Goal: Task Accomplishment & Management: Manage account settings

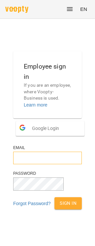
type input "**********"
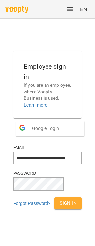
click at [60, 207] on span "Sign In" at bounding box center [68, 203] width 17 height 8
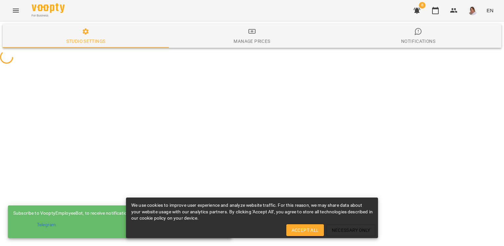
select select "**"
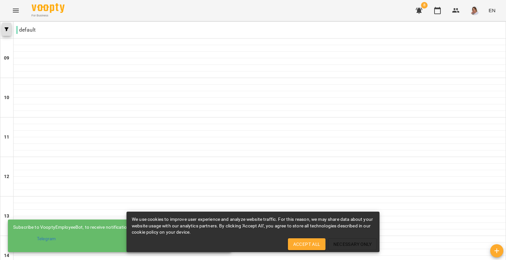
click at [9, 26] on button "button" at bounding box center [6, 29] width 9 height 13
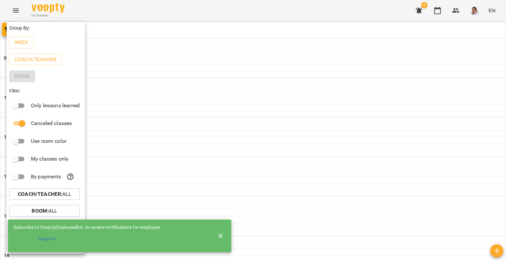
drag, startPoint x: 187, startPoint y: 2, endPoint x: 182, endPoint y: 2, distance: 4.6
click at [187, 2] on div at bounding box center [253, 130] width 506 height 260
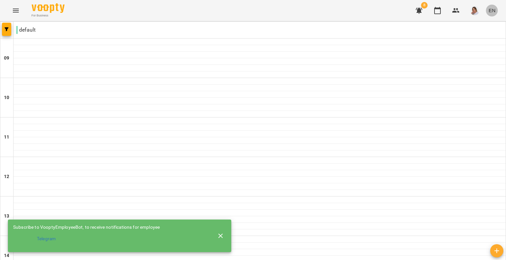
click at [494, 12] on span "EN" at bounding box center [492, 10] width 7 height 7
click at [482, 36] on div "Українська" at bounding box center [480, 37] width 34 height 12
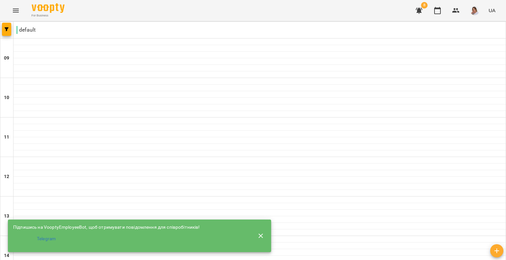
click at [14, 10] on icon "Menu" at bounding box center [16, 11] width 8 height 8
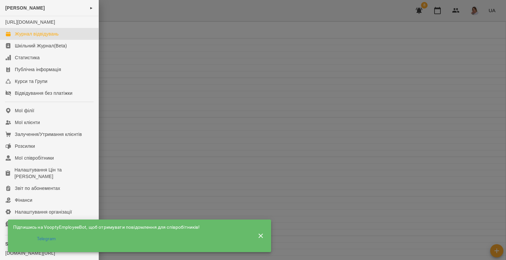
drag, startPoint x: 163, startPoint y: 36, endPoint x: 157, endPoint y: 34, distance: 7.4
click at [161, 35] on div at bounding box center [253, 130] width 506 height 260
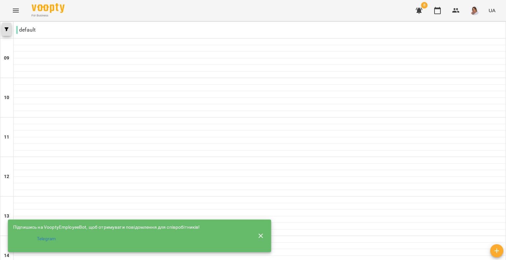
click at [8, 31] on icon "button" at bounding box center [7, 29] width 4 height 4
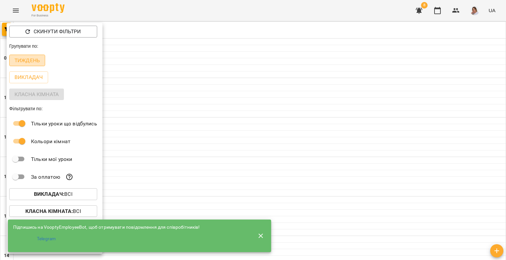
click at [36, 61] on p "Тиждень" at bounding box center [26, 61] width 25 height 8
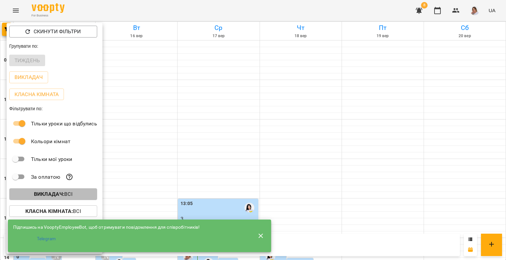
click at [55, 196] on b "Викладач :" at bounding box center [49, 194] width 30 height 6
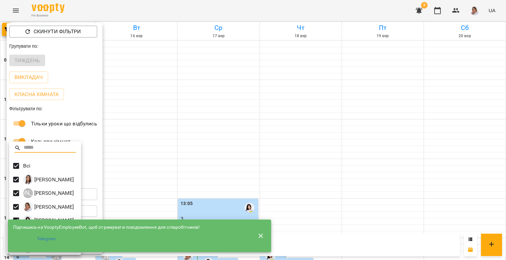
click at [274, 92] on div at bounding box center [253, 130] width 506 height 260
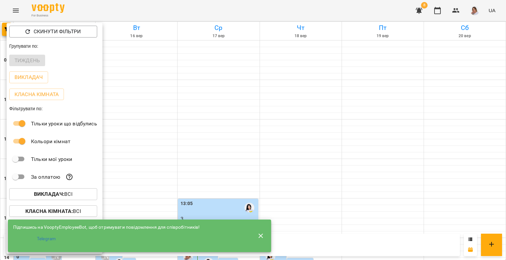
click at [404, 118] on div at bounding box center [253, 130] width 506 height 260
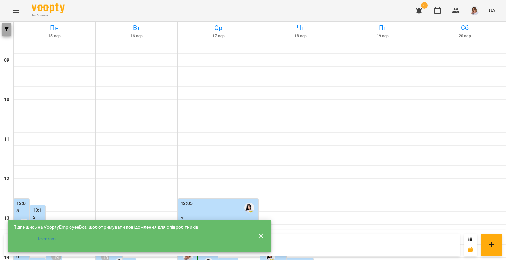
click at [7, 24] on button "button" at bounding box center [6, 29] width 9 height 13
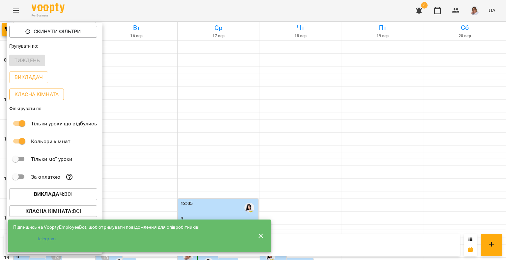
click at [30, 93] on p "Класна кімната" at bounding box center [36, 95] width 44 height 8
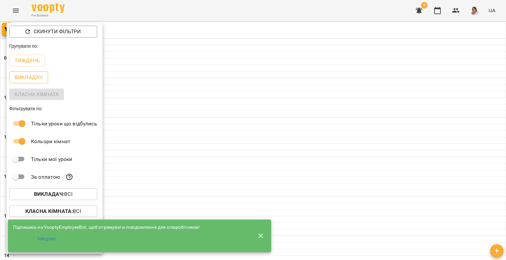
click at [31, 74] on p "Викладач" at bounding box center [28, 77] width 28 height 8
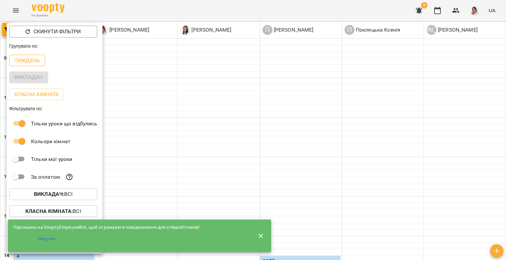
click at [30, 62] on p "Тиждень" at bounding box center [26, 61] width 25 height 8
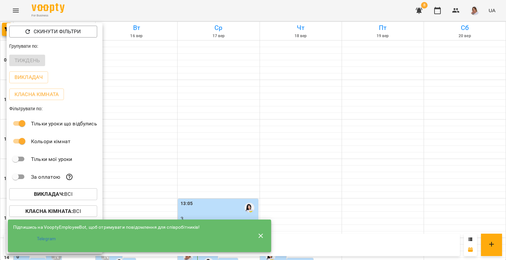
click at [262, 235] on icon "button" at bounding box center [261, 236] width 8 height 8
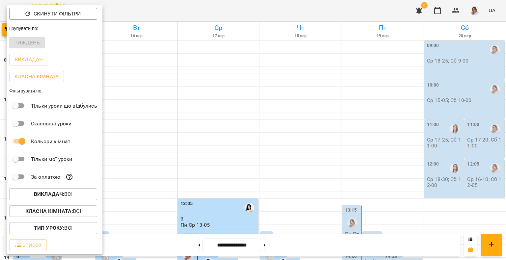
click at [214, 147] on div at bounding box center [253, 130] width 506 height 260
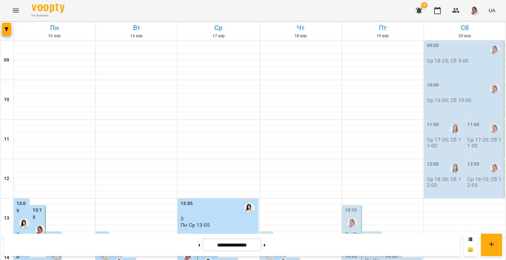
scroll to position [264, 0]
click at [156, 258] on div "**********" at bounding box center [253, 245] width 506 height 30
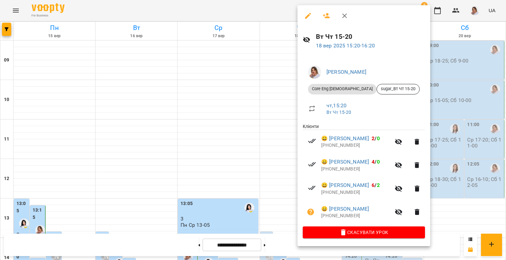
click at [372, 42] on h6 "Вт Чт 15-20" at bounding box center [370, 37] width 109 height 10
click at [369, 47] on link "18 вер 2025 15:20 - 16:20" at bounding box center [345, 46] width 59 height 6
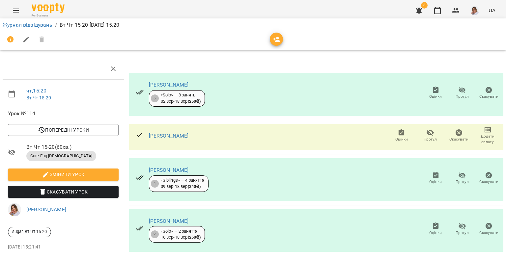
click at [435, 90] on span "Оцінки" at bounding box center [435, 92] width 19 height 13
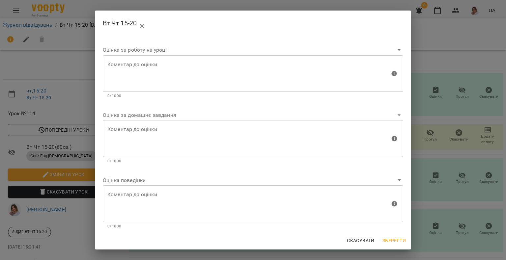
click at [153, 116] on body "For Business 8 UA Журнал відвідувань / Вт Чт 15-20 чт, 18 вер 2025 15:20 чт , 1…" at bounding box center [253, 138] width 506 height 277
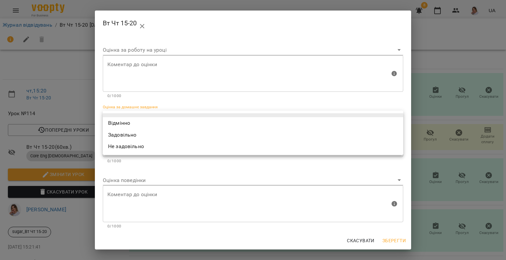
click at [159, 124] on li "Відмінно" at bounding box center [253, 123] width 301 height 12
type input "*********"
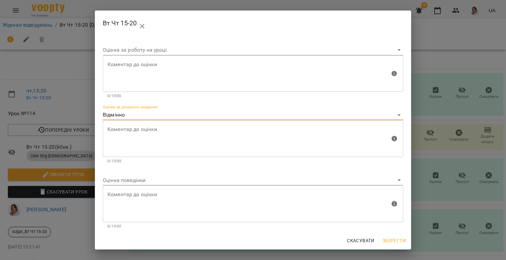
click at [125, 181] on body "For Business 8 UA Журнал відвідувань / Вт Чт 15-20 чт, 18 вер 2025 15:20 чт , 1…" at bounding box center [253, 138] width 506 height 277
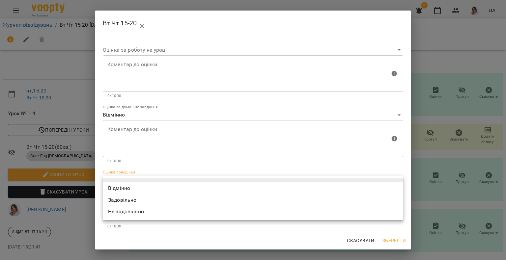
click at [124, 184] on li "Відмінно" at bounding box center [253, 189] width 301 height 12
type input "*********"
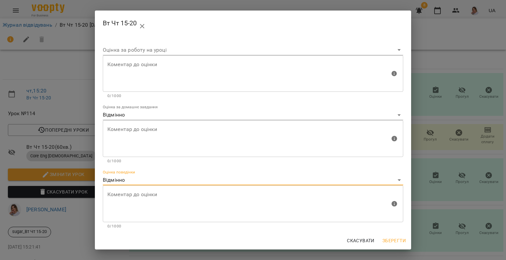
click at [401, 237] on button "Зберегти" at bounding box center [394, 241] width 29 height 12
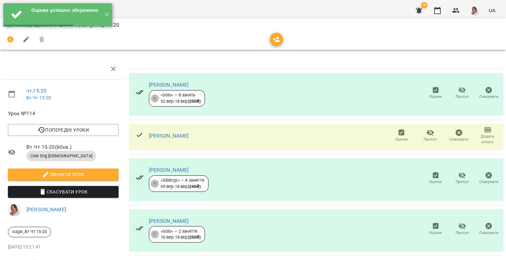
click at [403, 130] on span "Оцінки" at bounding box center [401, 135] width 21 height 13
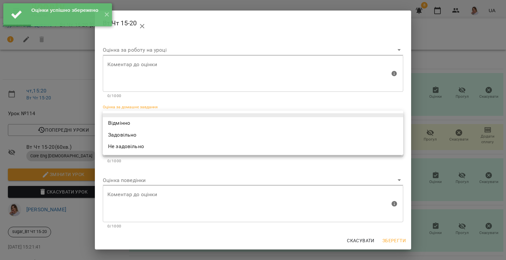
click at [149, 115] on body "Оцінки успішно збережено ✕ For Business 8 UA Журнал відвідувань / Вт Чт 15-20 ч…" at bounding box center [253, 138] width 506 height 277
click at [148, 121] on li "Відмінно" at bounding box center [253, 123] width 301 height 12
type input "*********"
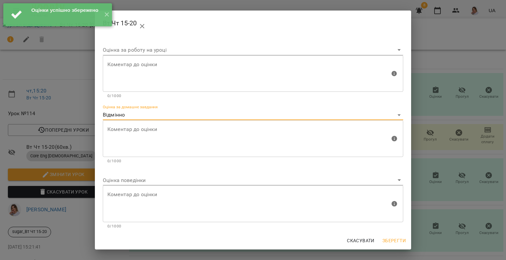
click at [127, 184] on body "Оцінки успішно збережено ✕ For Business 8 UA Журнал відвідувань / Вт Чт 15-20 ч…" at bounding box center [253, 138] width 506 height 277
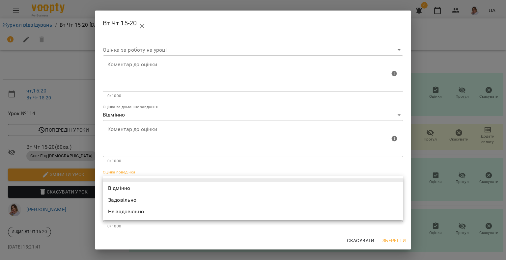
click at [118, 192] on li "Відмінно" at bounding box center [253, 189] width 301 height 12
type input "*********"
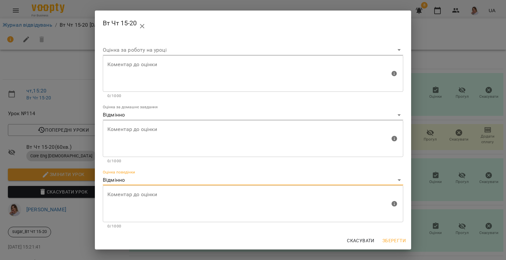
click at [388, 243] on span "Зберегти" at bounding box center [394, 241] width 23 height 8
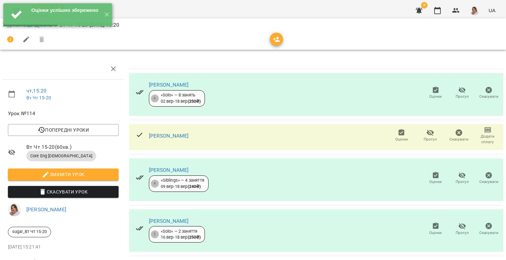
click at [433, 174] on icon "button" at bounding box center [436, 175] width 6 height 7
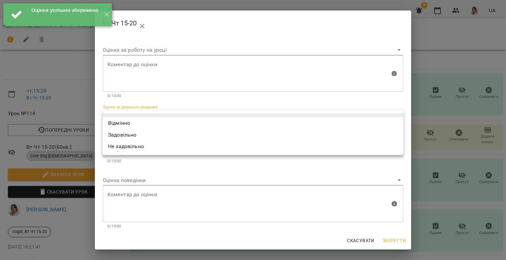
drag, startPoint x: 125, startPoint y: 117, endPoint x: 123, endPoint y: 126, distance: 9.8
click at [125, 117] on body "Оцінки успішно збережено ✕ For Business 8 UA Журнал відвідувань / Вт Чт 15-20 ч…" at bounding box center [253, 138] width 506 height 277
click at [123, 126] on li "Відмінно" at bounding box center [253, 123] width 301 height 12
type input "*********"
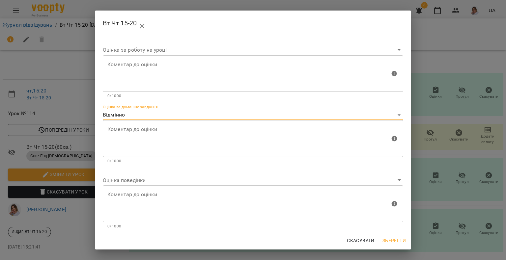
click at [117, 181] on body "Оцінки успішно збережено ✕ For Business 8 UA Журнал відвідувань / Вт Чт 15-20 ч…" at bounding box center [253, 138] width 506 height 277
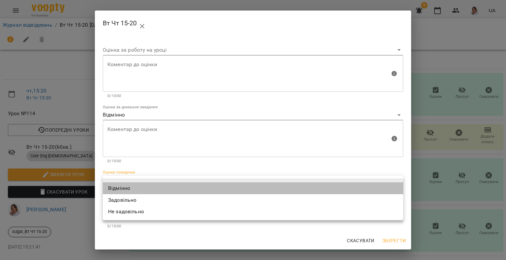
click at [113, 188] on li "Відмінно" at bounding box center [253, 189] width 301 height 12
type input "*********"
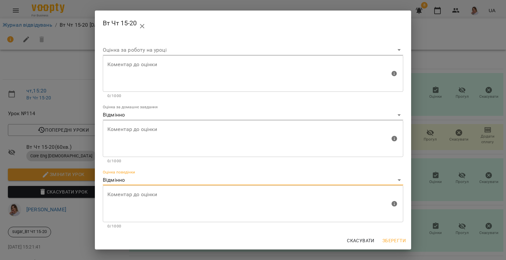
click at [386, 242] on span "Зберегти" at bounding box center [394, 241] width 23 height 8
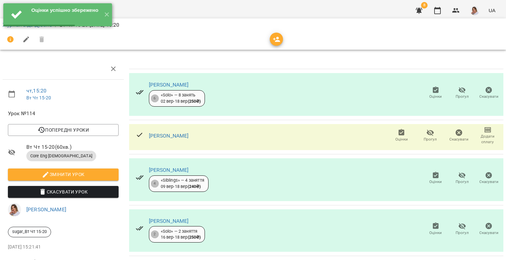
drag, startPoint x: 432, startPoint y: 158, endPoint x: 432, endPoint y: 174, distance: 16.1
click at [432, 159] on td "Пластун Вероніка Дмитрівна 4 «Siblings» — 4 заняття 09 вер - 18 вер ( 240 ₴ ) О…" at bounding box center [316, 180] width 374 height 51
click at [433, 178] on icon "button" at bounding box center [436, 175] width 6 height 7
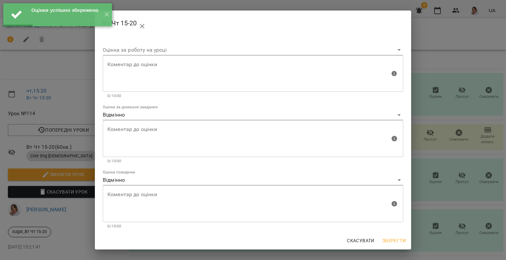
click at [434, 185] on div "Вт Чт 15-20 Оцінка за роботу на уроці Коментар до оцінки Коментар до оцінки 0/1…" at bounding box center [253, 130] width 506 height 260
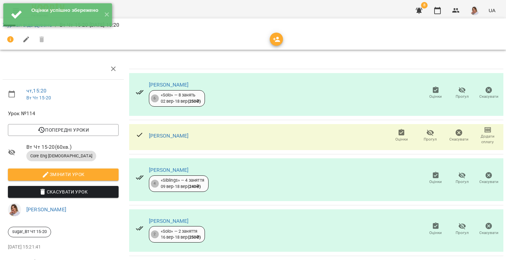
click at [433, 226] on icon "button" at bounding box center [436, 226] width 6 height 7
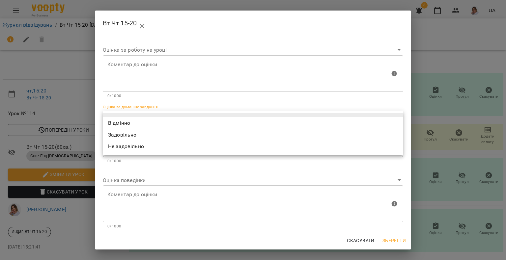
click at [157, 116] on body "For Business 8 UA Журнал відвідувань / Вт Чт 15-20 чт, 18 вер 2025 15:20 чт , 1…" at bounding box center [253, 138] width 506 height 277
click at [150, 125] on li "Відмінно" at bounding box center [253, 123] width 301 height 12
type input "*********"
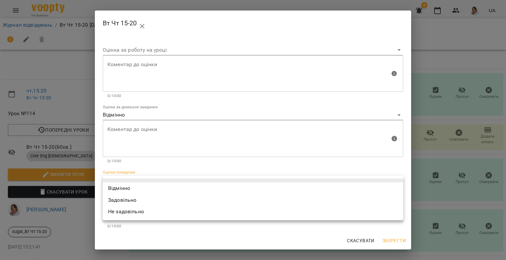
click at [137, 180] on body "For Business 8 UA Журнал відвідувань / Вт Чт 15-20 чт, 18 вер 2025 15:20 чт , 1…" at bounding box center [253, 138] width 506 height 277
click at [128, 188] on li "Відмінно" at bounding box center [253, 189] width 301 height 12
type input "*********"
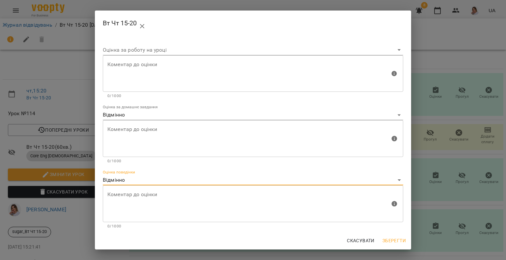
click at [399, 237] on span "Зберегти" at bounding box center [394, 241] width 23 height 8
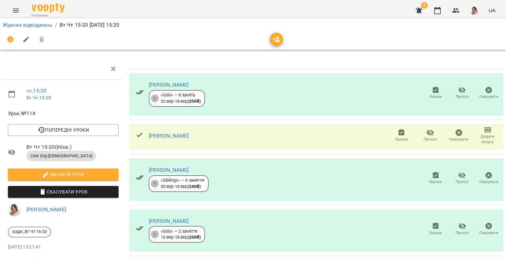
click at [159, 139] on div "Левченко Кирилл" at bounding box center [169, 136] width 40 height 8
click at [161, 134] on link "Левченко Кирилл" at bounding box center [169, 136] width 40 height 6
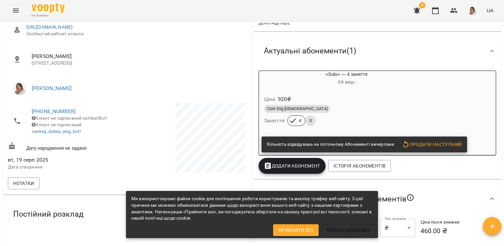
scroll to position [132, 0]
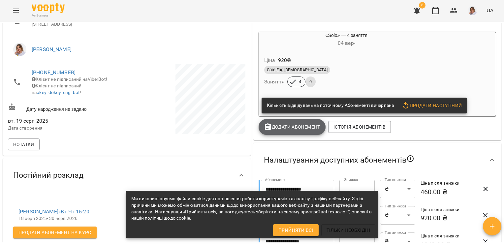
click at [293, 126] on span "Додати Абонемент" at bounding box center [292, 127] width 56 height 8
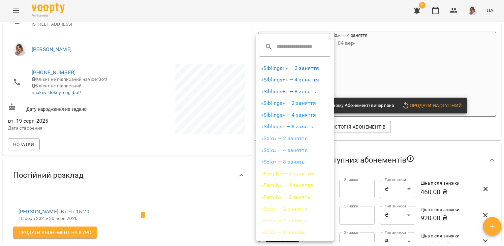
click at [439, 125] on div at bounding box center [252, 123] width 504 height 246
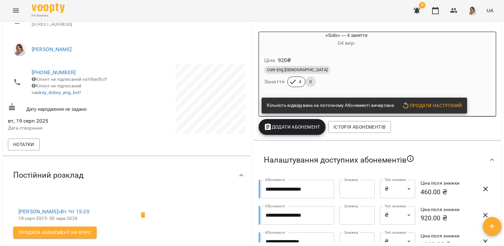
click at [293, 136] on div "Додати Абонемент" at bounding box center [292, 127] width 70 height 18
click at [291, 130] on span "Додати Абонемент" at bounding box center [292, 127] width 56 height 8
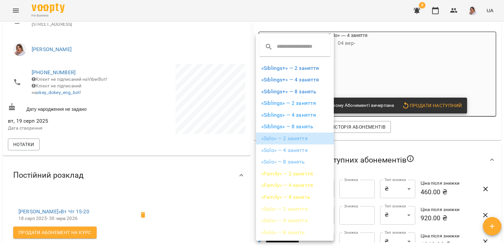
click at [286, 136] on li "«Solo» — 2 заняття" at bounding box center [295, 138] width 78 height 12
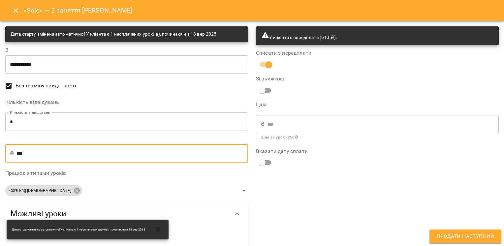
click at [43, 156] on input "***" at bounding box center [131, 153] width 231 height 18
type input "**"
type input "*"
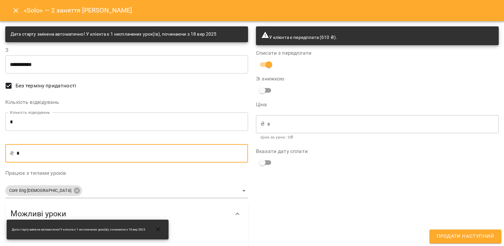
type input "**"
type input "***"
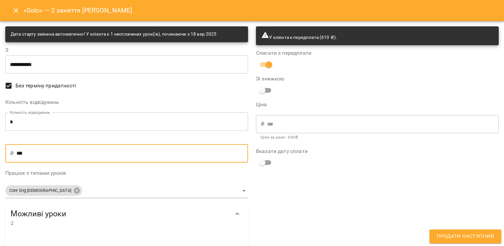
type input "***"
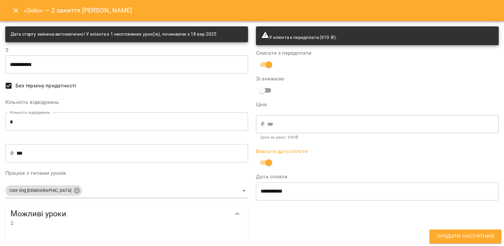
click at [447, 231] on button "Продати наступний" at bounding box center [465, 236] width 72 height 14
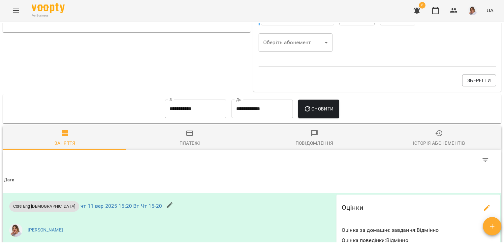
scroll to position [428, 0]
click at [177, 111] on input "**********" at bounding box center [195, 109] width 61 height 18
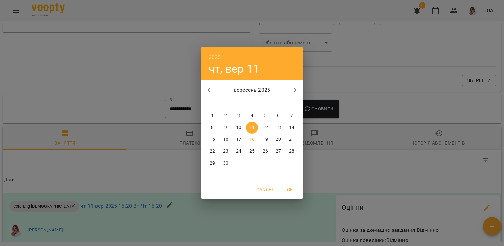
click at [211, 111] on button "1" at bounding box center [212, 116] width 12 height 12
type input "**********"
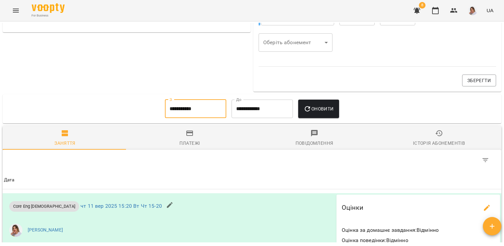
click at [337, 103] on button "Оновити" at bounding box center [318, 109] width 41 height 18
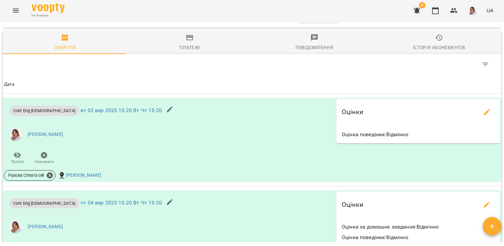
scroll to position [0, 0]
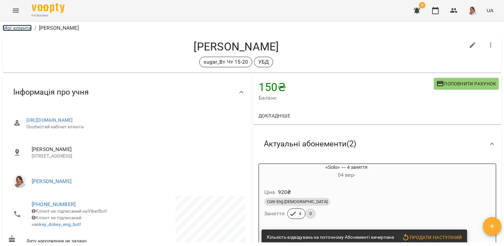
click at [18, 30] on link "Мої клієнти" at bounding box center [17, 28] width 29 height 6
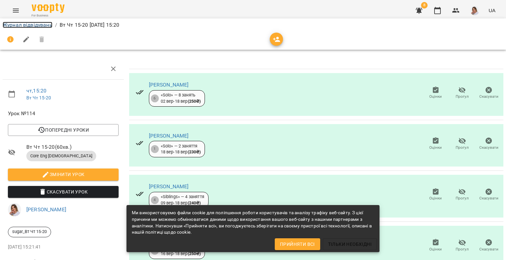
click at [32, 23] on link "Журнал відвідувань" at bounding box center [28, 25] width 50 height 6
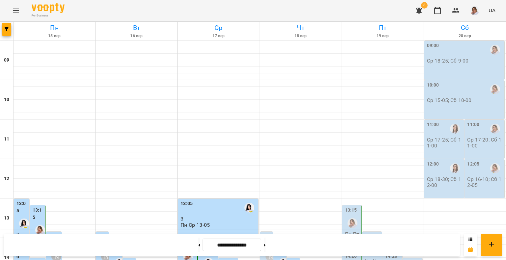
scroll to position [218, 0]
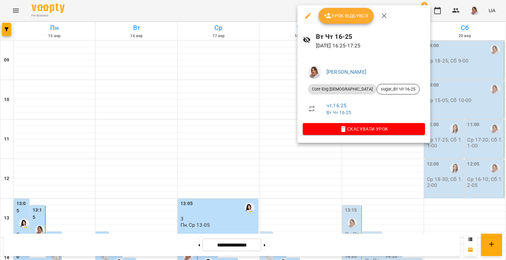
click at [357, 22] on button "Урок відбувся" at bounding box center [346, 16] width 55 height 16
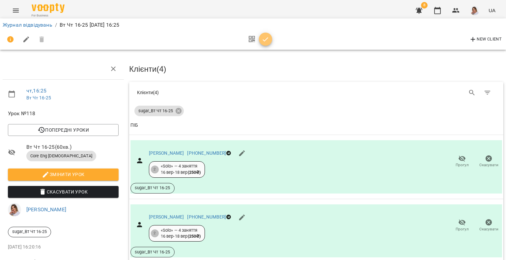
click at [265, 43] on button "button" at bounding box center [265, 39] width 13 height 13
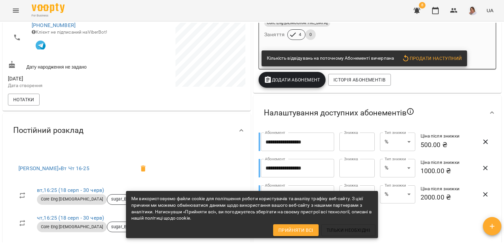
scroll to position [165, 0]
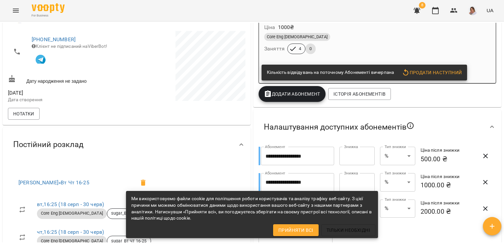
click at [297, 93] on span "Додати Абонемент" at bounding box center [292, 94] width 56 height 8
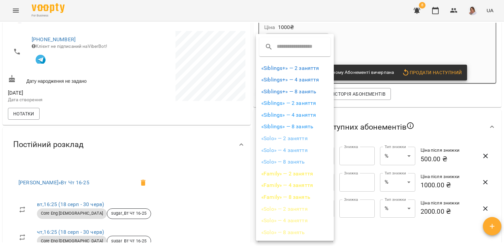
click at [296, 136] on li "«Solo» — 2 заняття" at bounding box center [295, 138] width 78 height 12
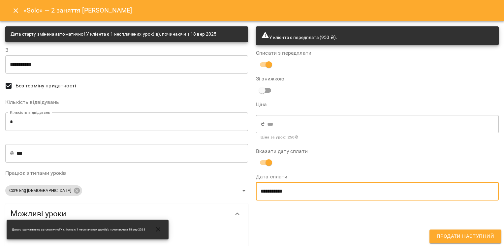
click at [270, 199] on input "**********" at bounding box center [377, 191] width 243 height 18
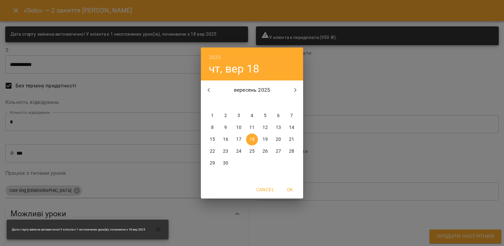
drag, startPoint x: 332, startPoint y: 232, endPoint x: 336, endPoint y: 234, distance: 4.1
click at [334, 234] on div "2025 чт, вер 18 вересень 2025 пн вт ср чт пт сб нд 1 2 3 4 5 6 7 8 9 10 11 12 1…" at bounding box center [252, 123] width 504 height 246
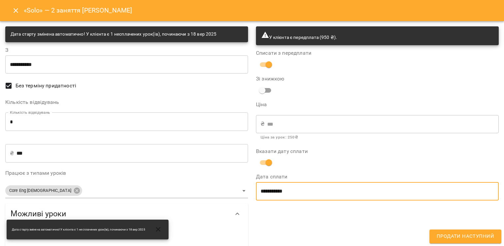
click at [469, 242] on button "Продати наступний" at bounding box center [465, 236] width 72 height 14
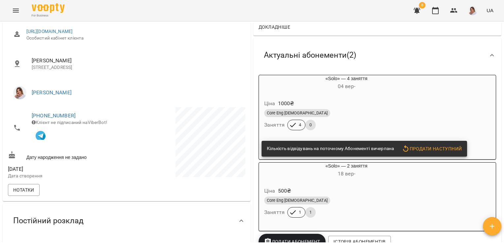
scroll to position [66, 0]
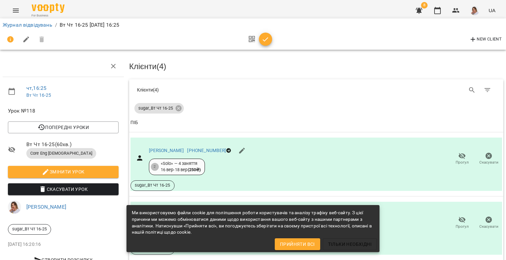
scroll to position [157, 0]
click at [261, 40] on span "button" at bounding box center [265, 40] width 13 height 8
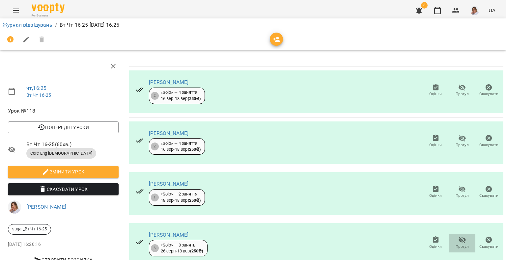
click at [453, 236] on span "Прогул" at bounding box center [462, 242] width 19 height 13
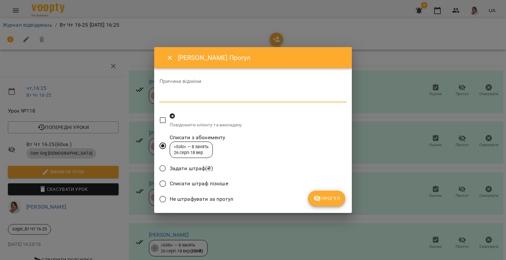
click at [214, 96] on textarea at bounding box center [252, 97] width 187 height 6
type textarea "**********"
click at [321, 202] on icon "submit" at bounding box center [317, 199] width 8 height 8
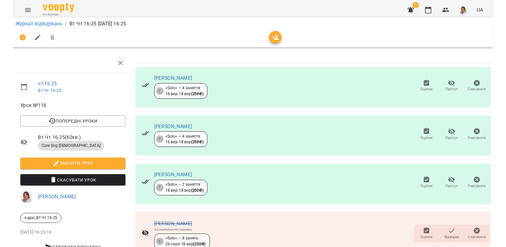
scroll to position [0, 0]
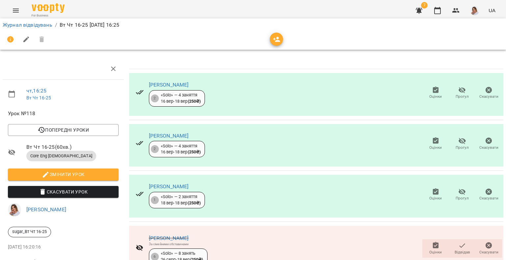
click at [459, 191] on icon "button" at bounding box center [462, 192] width 7 height 6
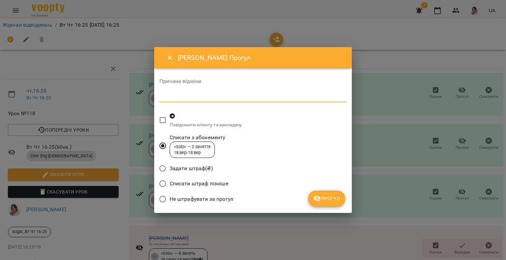
click at [186, 100] on textarea at bounding box center [252, 97] width 187 height 6
type textarea "**********"
click at [207, 198] on span "Не штрафувати за прогул" at bounding box center [202, 199] width 64 height 8
click at [321, 201] on icon "submit" at bounding box center [317, 199] width 8 height 8
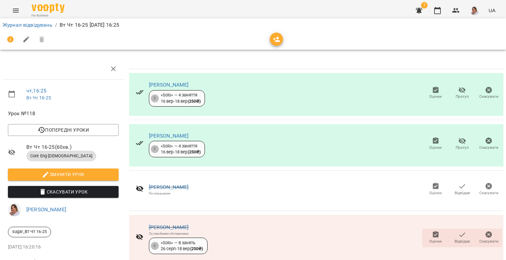
click at [434, 89] on icon "button" at bounding box center [436, 90] width 6 height 7
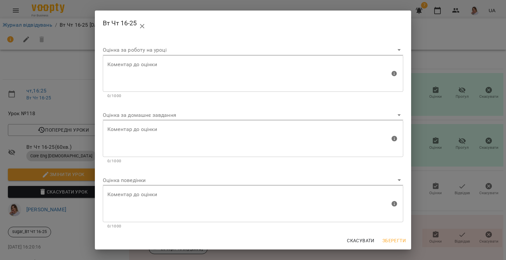
click at [161, 119] on body "For Business 7 UA Журнал відвідувань / Вт Чт 16-25 чт, 18 вер 2025 16:25 чт , 1…" at bounding box center [253, 138] width 506 height 277
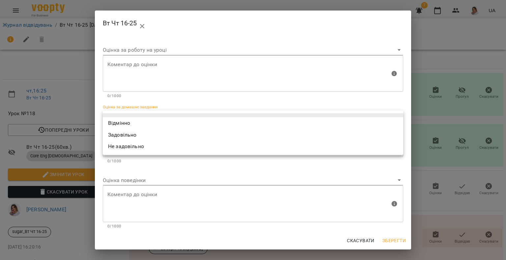
click at [155, 126] on li "Відмінно" at bounding box center [253, 123] width 301 height 12
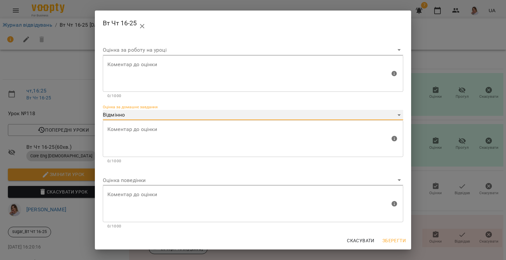
type input "*********"
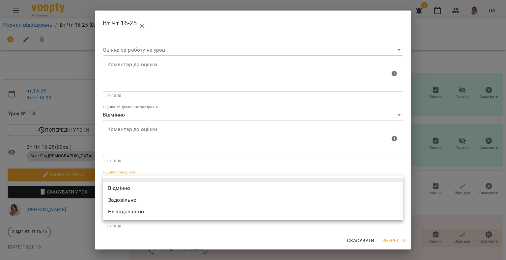
click at [134, 181] on body "For Business 7 UA Журнал відвідувань / Вт Чт 16-25 чт, 18 вер 2025 16:25 чт , 1…" at bounding box center [253, 138] width 506 height 277
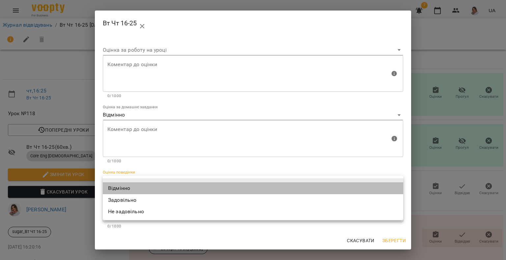
click at [130, 185] on li "Відмінно" at bounding box center [253, 189] width 301 height 12
type input "*********"
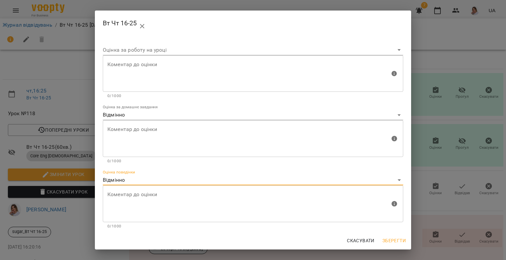
click at [395, 235] on div "Скасувати Зберегти" at bounding box center [253, 240] width 316 height 17
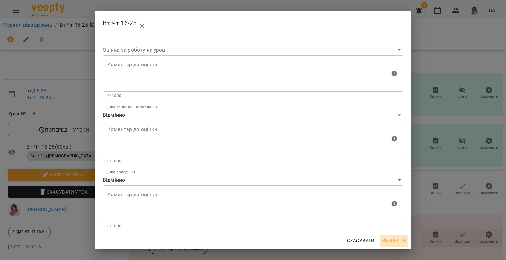
click at [394, 243] on span "Зберегти" at bounding box center [394, 241] width 23 height 8
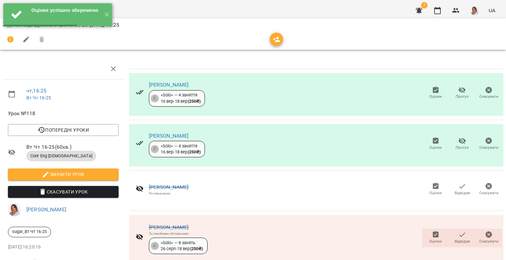
click at [429, 146] on span "Оцінки" at bounding box center [435, 148] width 13 height 6
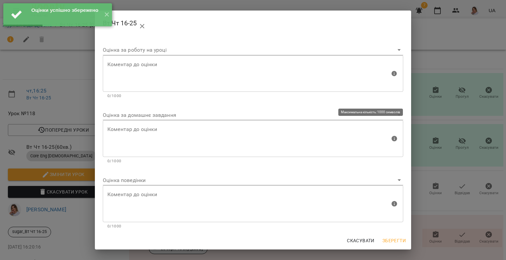
click at [178, 122] on div "Коментар до оцінки" at bounding box center [253, 138] width 301 height 37
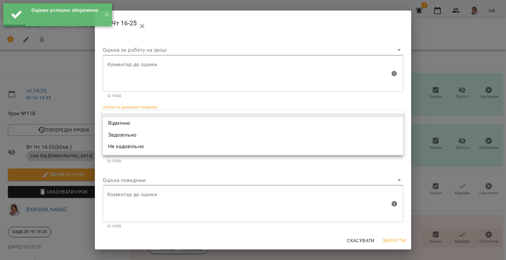
click at [174, 115] on body "Оцінки успішно збережено ✕ For Business 7 UA Журнал відвідувань / Вт Чт 16-25 ч…" at bounding box center [253, 138] width 506 height 277
click at [170, 118] on li "Відмінно" at bounding box center [253, 123] width 301 height 12
type input "*********"
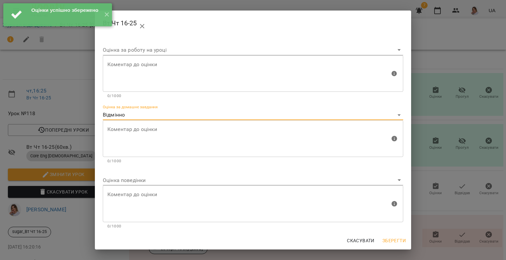
click at [135, 182] on body "Оцінки успішно збережено ✕ For Business 7 UA Журнал відвідувань / Вт Чт 16-25 ч…" at bounding box center [253, 138] width 506 height 277
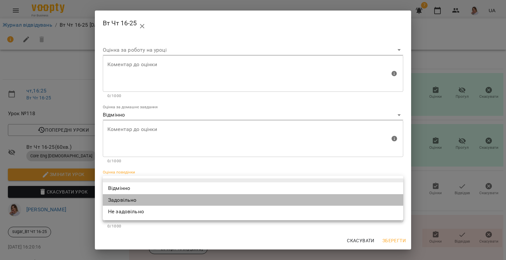
click at [128, 196] on li "Задовільно" at bounding box center [253, 200] width 301 height 12
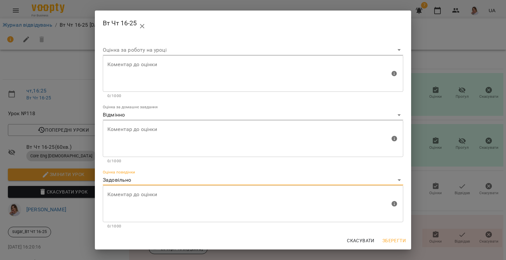
click at [128, 180] on body "For Business 7 UA Журнал відвідувань / Вт Чт 16-25 чт, 18 вер 2025 16:25 чт , 1…" at bounding box center [253, 138] width 506 height 277
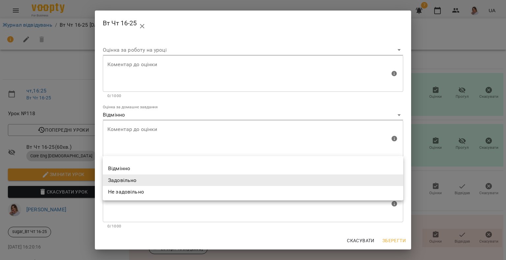
click at [126, 184] on li "Задовільно" at bounding box center [253, 181] width 301 height 12
click at [127, 177] on body "For Business 7 UA Журнал відвідувань / Вт Чт 16-25 чт, 18 вер 2025 16:25 чт , 1…" at bounding box center [253, 138] width 506 height 277
click at [130, 166] on li "Відмінно" at bounding box center [253, 169] width 301 height 12
type input "*********"
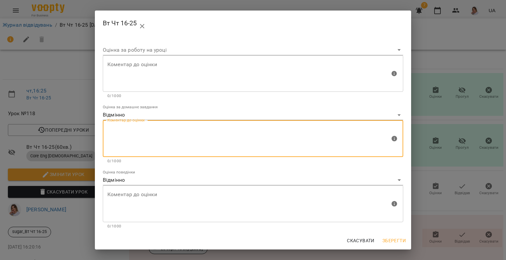
click at [143, 134] on textarea at bounding box center [248, 139] width 283 height 25
click at [388, 238] on span "Зберегти" at bounding box center [394, 241] width 23 height 8
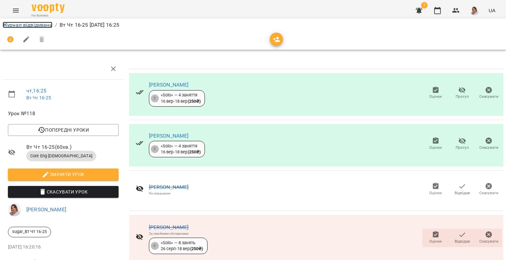
click at [47, 26] on link "Журнал відвідувань" at bounding box center [28, 25] width 50 height 6
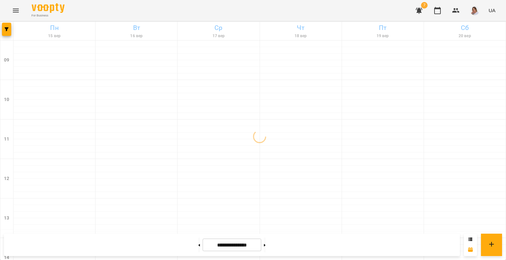
click at [419, 13] on icon "button" at bounding box center [419, 11] width 8 height 8
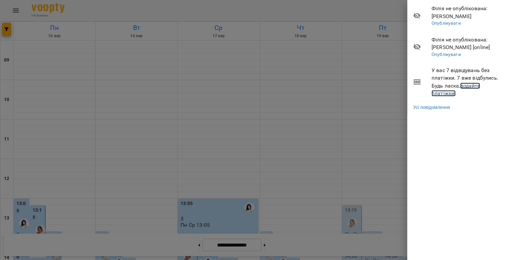
click at [468, 86] on link "додайте платіжки!" at bounding box center [456, 90] width 48 height 14
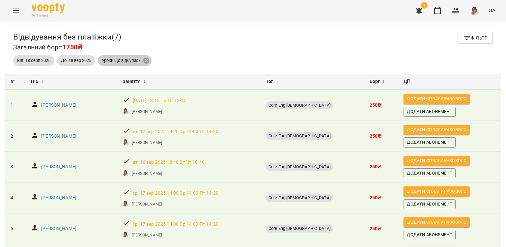
click at [147, 60] on icon at bounding box center [146, 60] width 7 height 7
click at [9, 13] on button "Menu" at bounding box center [16, 11] width 16 height 16
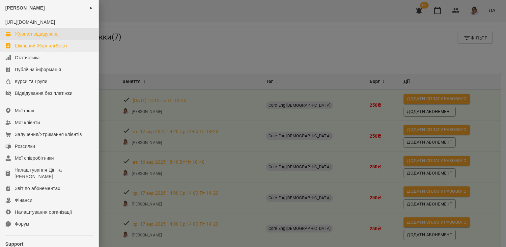
drag, startPoint x: 33, startPoint y: 41, endPoint x: 33, endPoint y: 54, distance: 13.2
click at [33, 37] on div "Журнал відвідувань" at bounding box center [37, 34] width 44 height 7
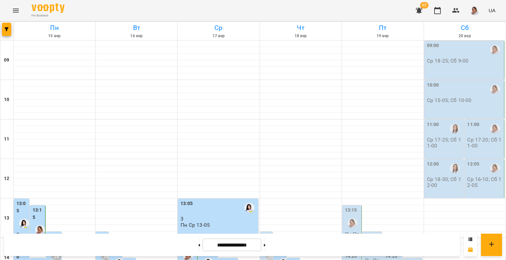
click at [422, 9] on icon "button" at bounding box center [419, 11] width 8 height 8
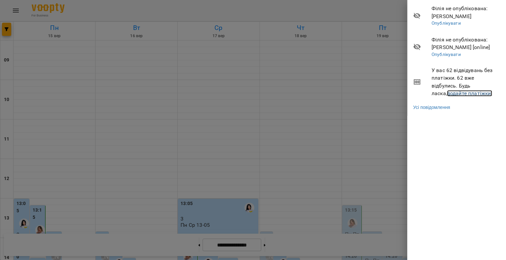
click at [456, 94] on link "додайте платіжки!" at bounding box center [469, 93] width 45 height 6
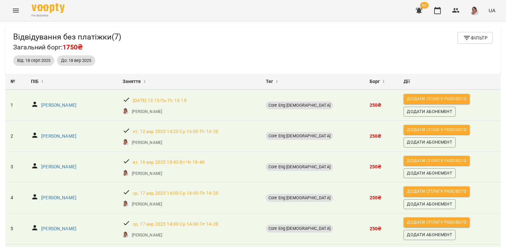
click at [425, 9] on span "62" at bounding box center [424, 5] width 9 height 7
click at [423, 10] on icon "button" at bounding box center [419, 11] width 8 height 8
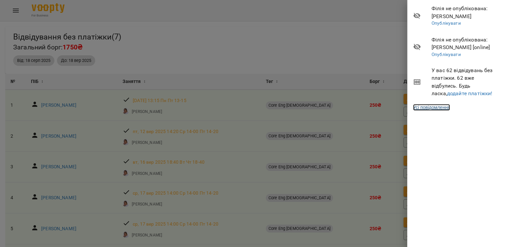
click at [435, 106] on link "Усі повідомлення" at bounding box center [431, 107] width 37 height 7
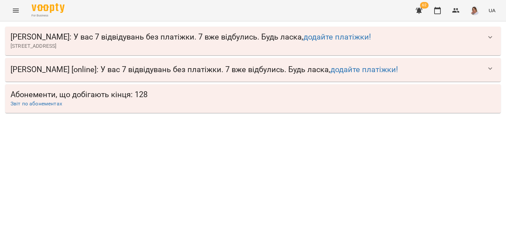
click at [485, 41] on button "button" at bounding box center [490, 37] width 16 height 16
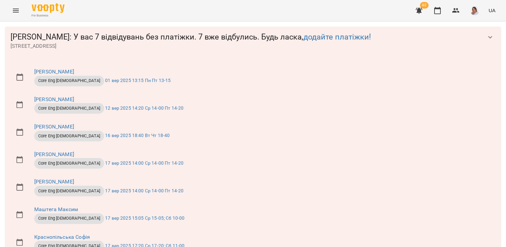
drag, startPoint x: 366, startPoint y: 33, endPoint x: 376, endPoint y: 32, distance: 9.6
click at [367, 33] on span "Okey Dokey : У вас 7 відвідувань без платіжки. 7 вже відбулись. Будь ласка, дод…" at bounding box center [247, 37] width 472 height 10
click at [413, 13] on button "button" at bounding box center [419, 11] width 16 height 16
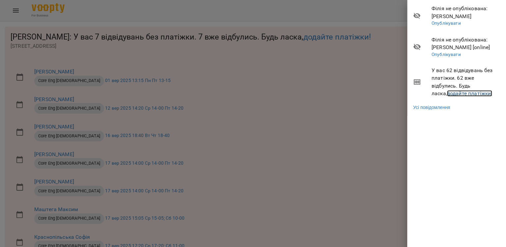
click at [455, 92] on link "додайте платіжки!" at bounding box center [469, 93] width 45 height 6
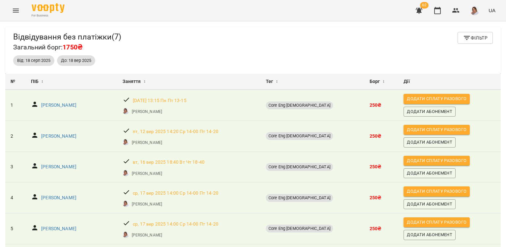
click at [474, 42] on span "Фільтр" at bounding box center [475, 38] width 25 height 8
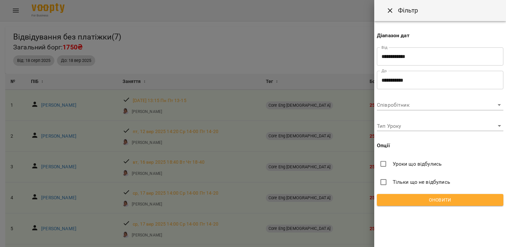
click at [431, 162] on span "Уроки що відбулись" at bounding box center [417, 164] width 49 height 8
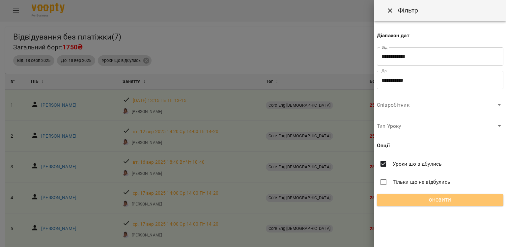
click at [438, 202] on span "Оновити" at bounding box center [440, 200] width 116 height 8
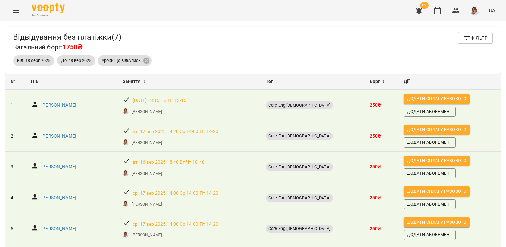
click at [419, 8] on icon "button" at bounding box center [419, 11] width 7 height 6
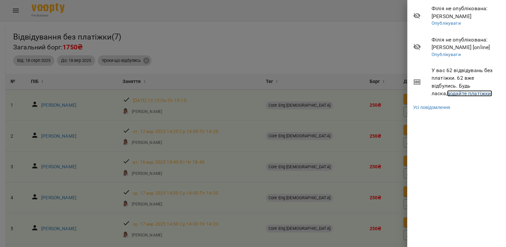
click at [450, 96] on link "додайте платіжки!" at bounding box center [469, 93] width 45 height 6
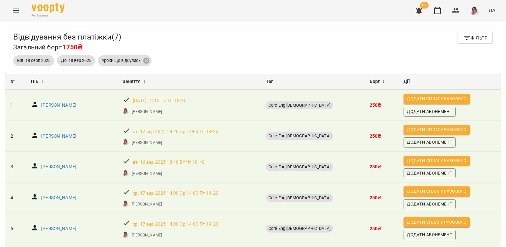
click at [466, 41] on icon "button" at bounding box center [467, 38] width 8 height 8
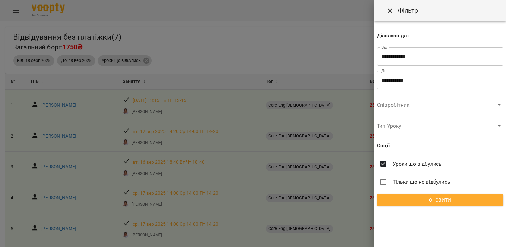
click at [60, 17] on div at bounding box center [253, 123] width 506 height 247
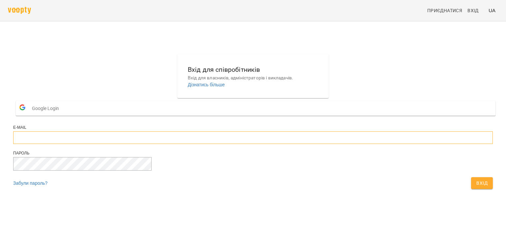
type input "**********"
click at [477, 187] on span "Вхід" at bounding box center [482, 183] width 11 height 8
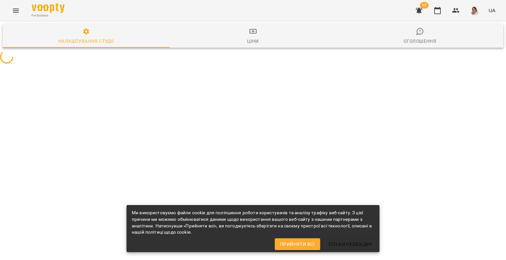
select select "**"
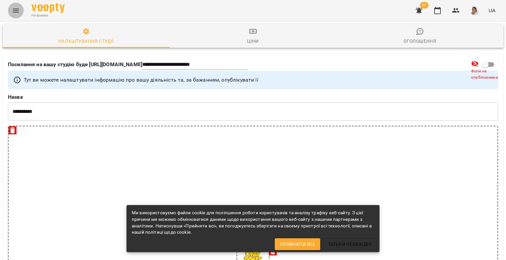
click at [15, 13] on icon "Menu" at bounding box center [16, 11] width 8 height 8
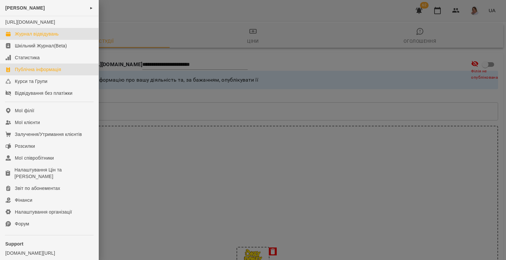
click at [24, 37] on link "Журнал відвідувань" at bounding box center [49, 34] width 99 height 12
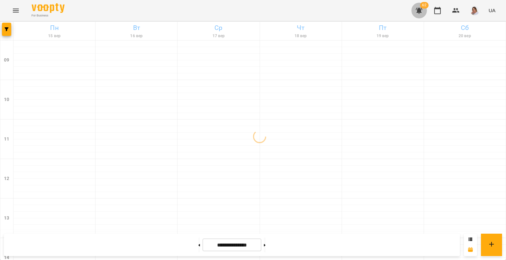
click at [425, 14] on button "button" at bounding box center [419, 11] width 16 height 16
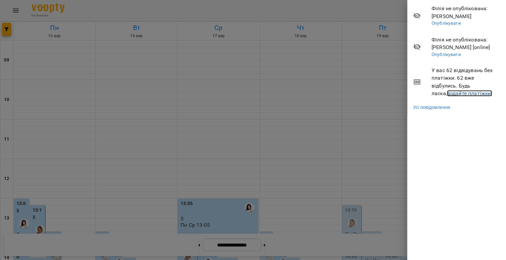
click at [456, 95] on link "додайте платіжки!" at bounding box center [469, 93] width 45 height 6
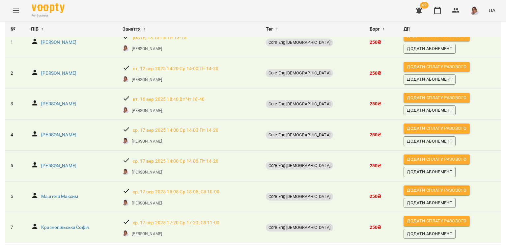
scroll to position [82, 0]
click at [425, 233] on body "For Business 62 UA Відвідування без платіжки ( 7 ) Загальний борг: 1750₴ Фільтр…" at bounding box center [253, 134] width 506 height 269
click at [424, 233] on li "500" at bounding box center [421, 234] width 19 height 12
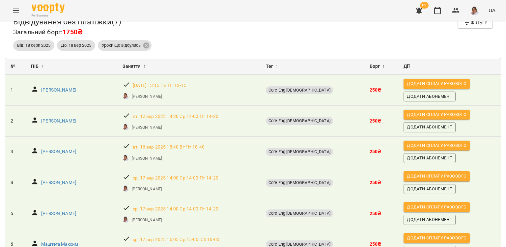
scroll to position [0, 0]
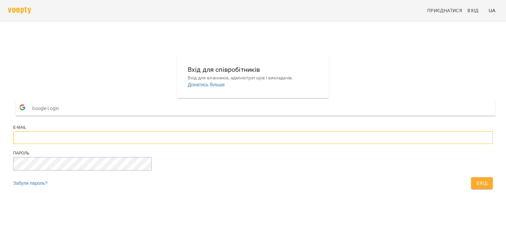
type input "**********"
click at [477, 187] on span "Вхід" at bounding box center [482, 183] width 11 height 8
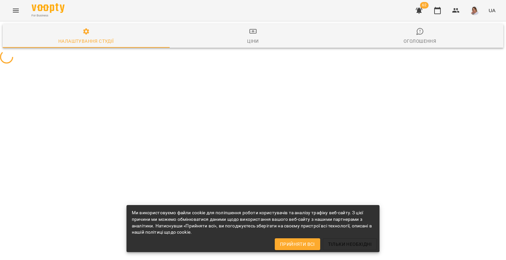
select select "**"
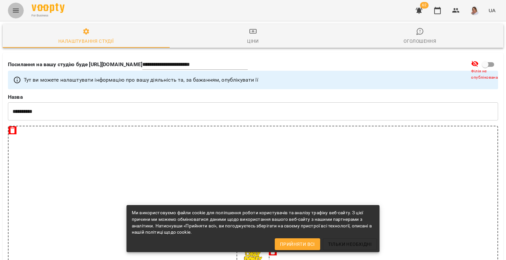
click at [14, 11] on icon "Menu" at bounding box center [16, 11] width 8 height 8
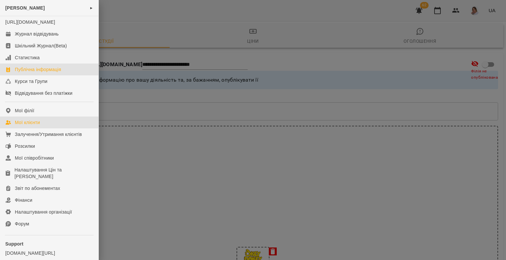
click at [28, 125] on link "Мої клієнти" at bounding box center [49, 123] width 99 height 12
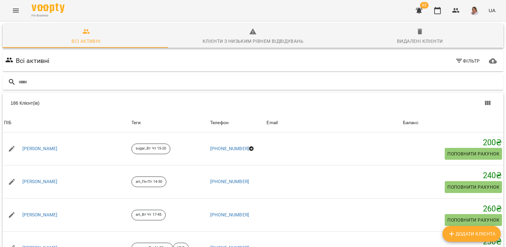
click at [421, 10] on icon "button" at bounding box center [419, 11] width 7 height 6
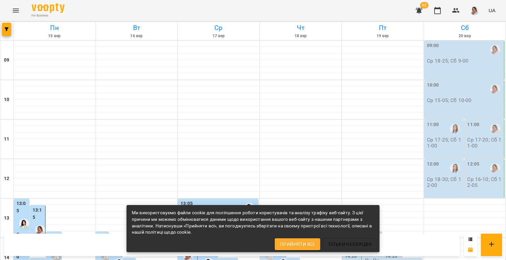
click at [303, 249] on button "Прийняти всі" at bounding box center [297, 245] width 45 height 12
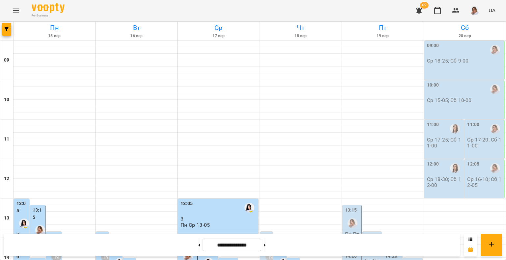
click at [418, 6] on button "button" at bounding box center [419, 11] width 16 height 16
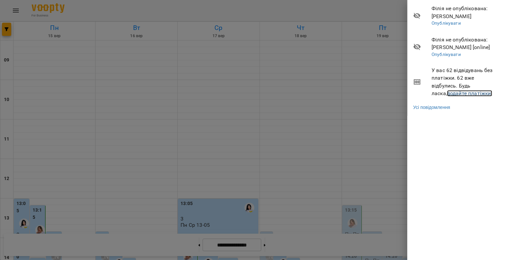
click at [470, 95] on link "додайте платіжки!" at bounding box center [469, 93] width 45 height 6
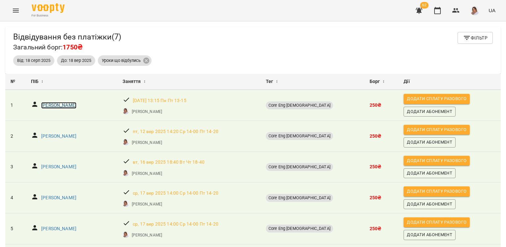
drag, startPoint x: 78, startPoint y: 101, endPoint x: 57, endPoint y: 108, distance: 22.6
click at [465, 8] on div "62 UA" at bounding box center [454, 10] width 87 height 17
click at [460, 11] on button "button" at bounding box center [456, 11] width 16 height 16
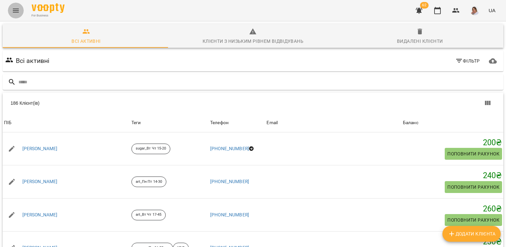
click at [18, 8] on icon "Menu" at bounding box center [16, 11] width 8 height 8
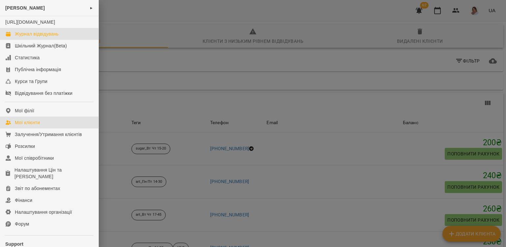
click at [14, 40] on link "Журнал відвідувань" at bounding box center [49, 34] width 99 height 12
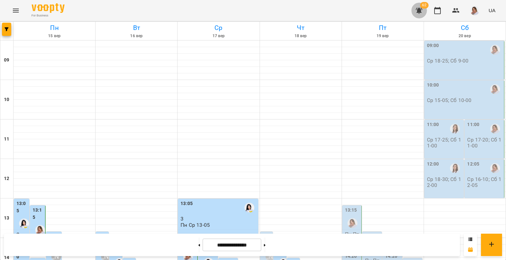
click at [419, 14] on button "button" at bounding box center [419, 11] width 16 height 16
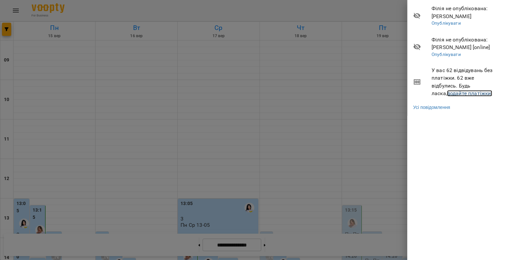
click at [447, 91] on link "додайте платіжки!" at bounding box center [469, 93] width 45 height 6
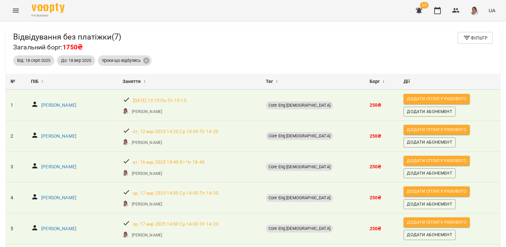
click at [12, 14] on icon "Menu" at bounding box center [16, 11] width 8 height 8
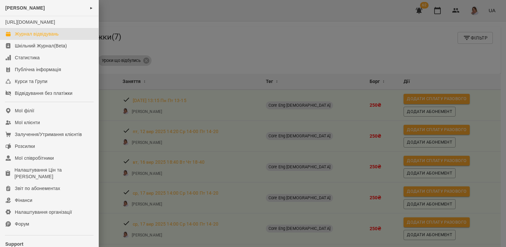
click at [44, 37] on div "Журнал відвідувань" at bounding box center [37, 34] width 44 height 7
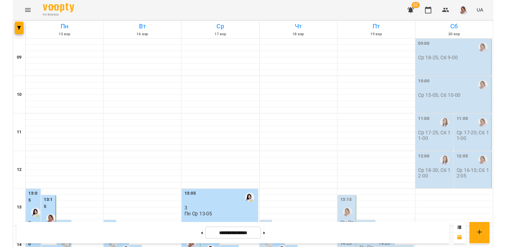
scroll to position [284, 0]
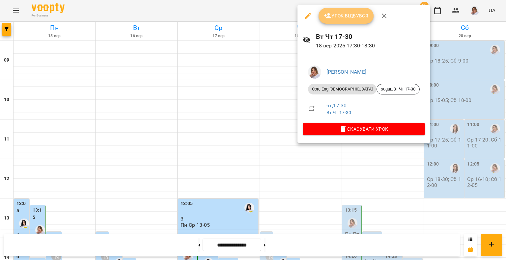
click at [353, 19] on span "Урок відбувся" at bounding box center [346, 16] width 45 height 8
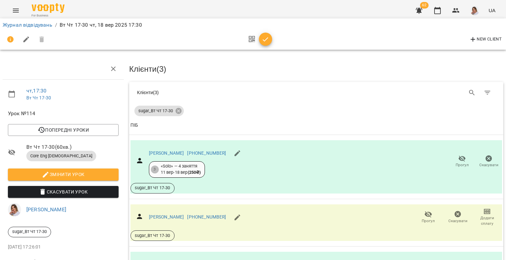
click at [269, 40] on icon "button" at bounding box center [266, 40] width 8 height 8
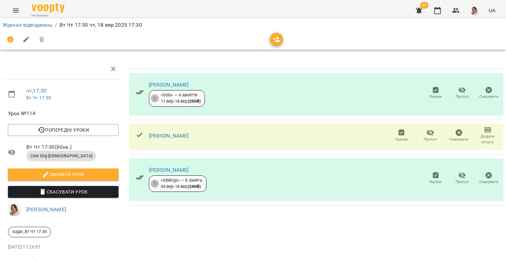
click at [16, 16] on button "Menu" at bounding box center [16, 11] width 16 height 16
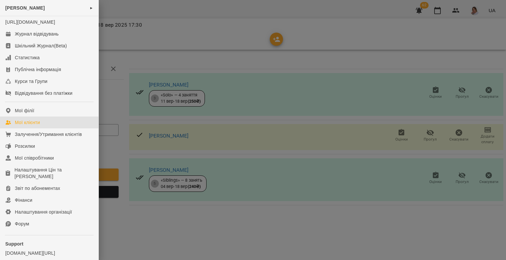
click at [42, 129] on link "Мої клієнти" at bounding box center [49, 123] width 99 height 12
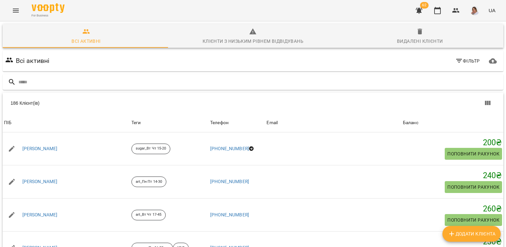
click at [465, 232] on span "Додати клієнта" at bounding box center [472, 234] width 48 height 8
select select "**"
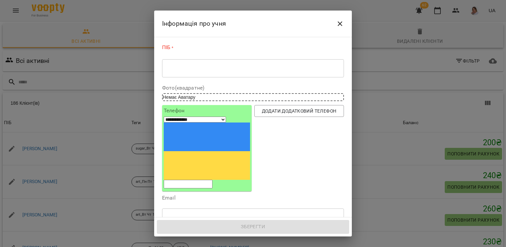
drag, startPoint x: 189, startPoint y: 76, endPoint x: 182, endPoint y: 65, distance: 13.2
click at [182, 65] on div "* ​" at bounding box center [253, 68] width 182 height 18
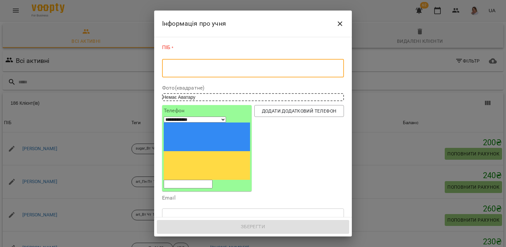
paste textarea "**********"
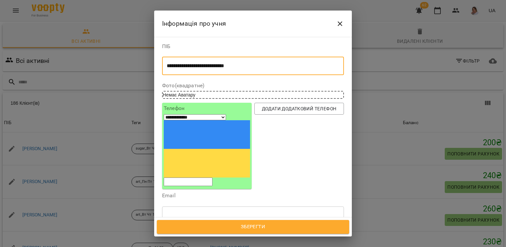
type textarea "**********"
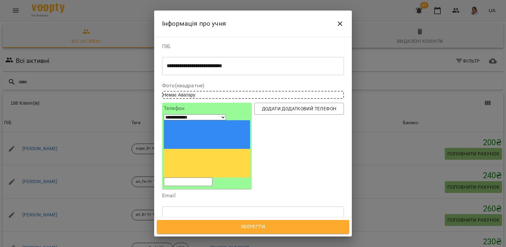
paste input "**********"
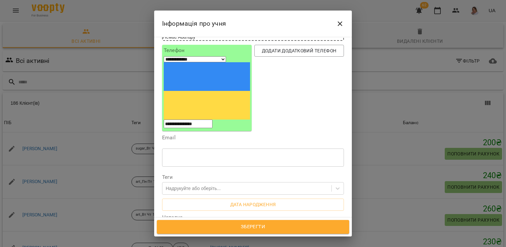
scroll to position [66, 0]
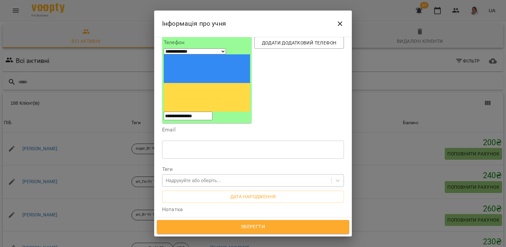
type input "**********"
click at [194, 177] on div "Надрукуйте або оберіть..." at bounding box center [193, 180] width 55 height 7
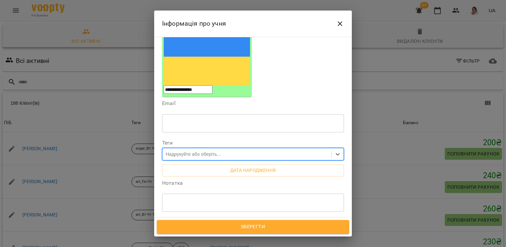
scroll to position [86, 0]
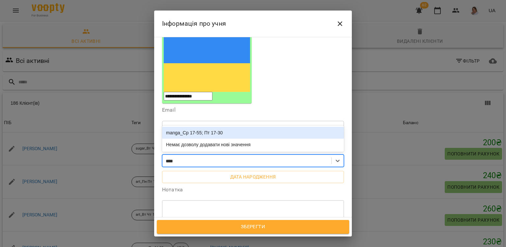
type input "*****"
click at [201, 127] on div "manga_Ср 17-55; Пт 17-30" at bounding box center [253, 133] width 182 height 12
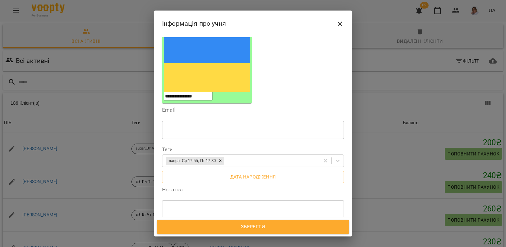
click at [179, 234] on span "Усі філії" at bounding box center [181, 238] width 19 height 8
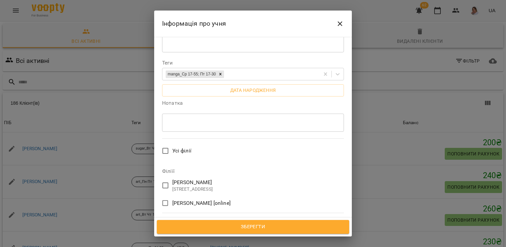
scroll to position [185, 0]
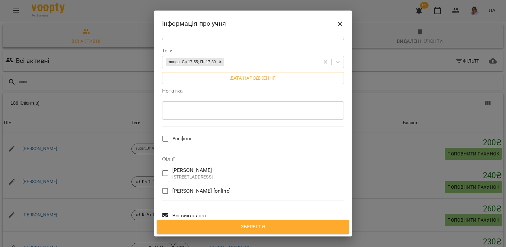
click at [188, 187] on span "[PERSON_NAME] [online]" at bounding box center [201, 191] width 58 height 8
click at [192, 166] on span "[PERSON_NAME]" at bounding box center [192, 170] width 41 height 8
click at [183, 212] on span "Всі викладачі" at bounding box center [189, 216] width 34 height 8
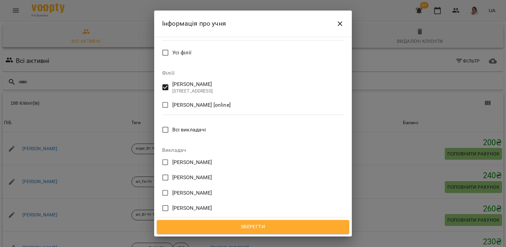
scroll to position [283, 0]
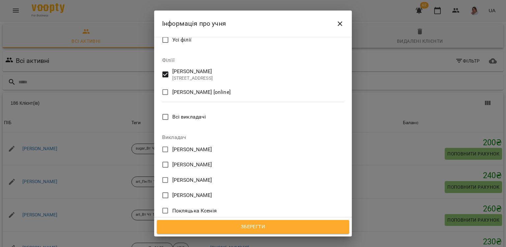
click at [192, 207] on span "Покляцька Ксенія" at bounding box center [194, 211] width 44 height 8
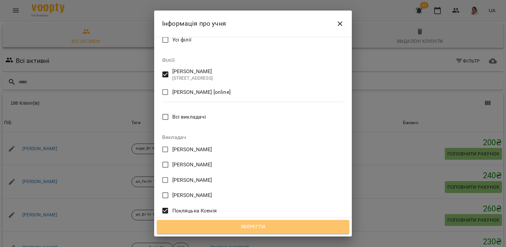
click at [222, 231] on span "Зберегти" at bounding box center [253, 227] width 178 height 9
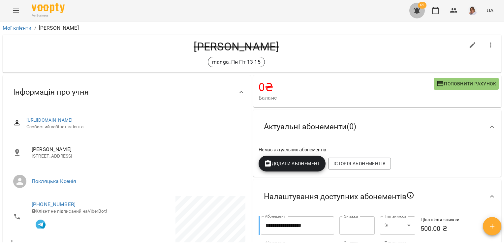
click at [419, 10] on icon "button" at bounding box center [417, 11] width 8 height 8
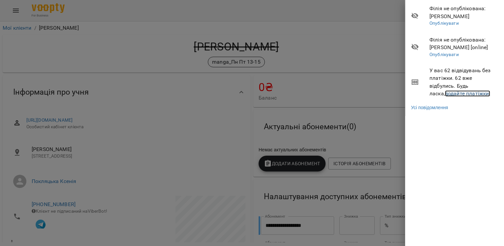
click at [447, 92] on link "додайте платіжки!" at bounding box center [467, 93] width 45 height 6
